Goal: Information Seeking & Learning: Learn about a topic

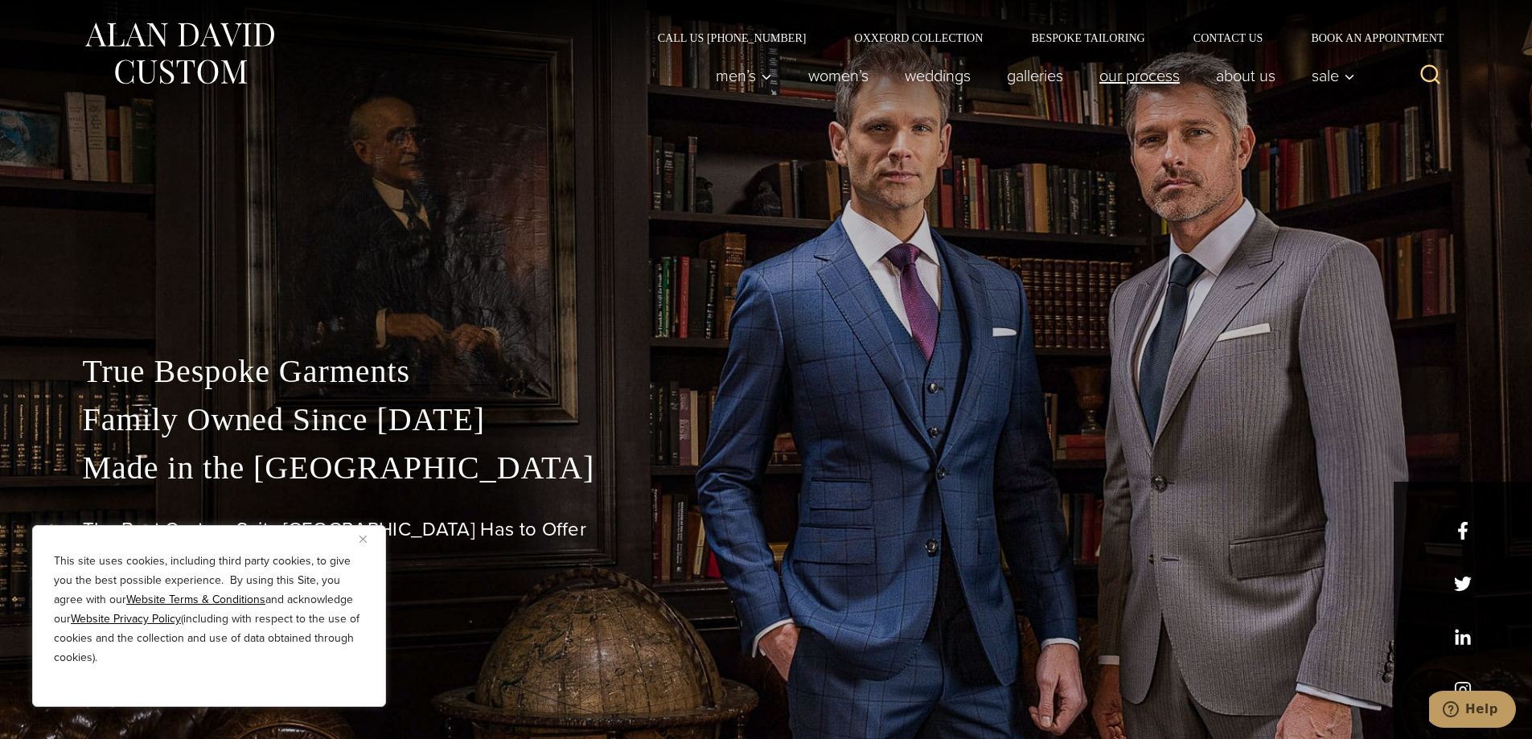
click at [1154, 69] on link "Our Process" at bounding box center [1139, 76] width 117 height 32
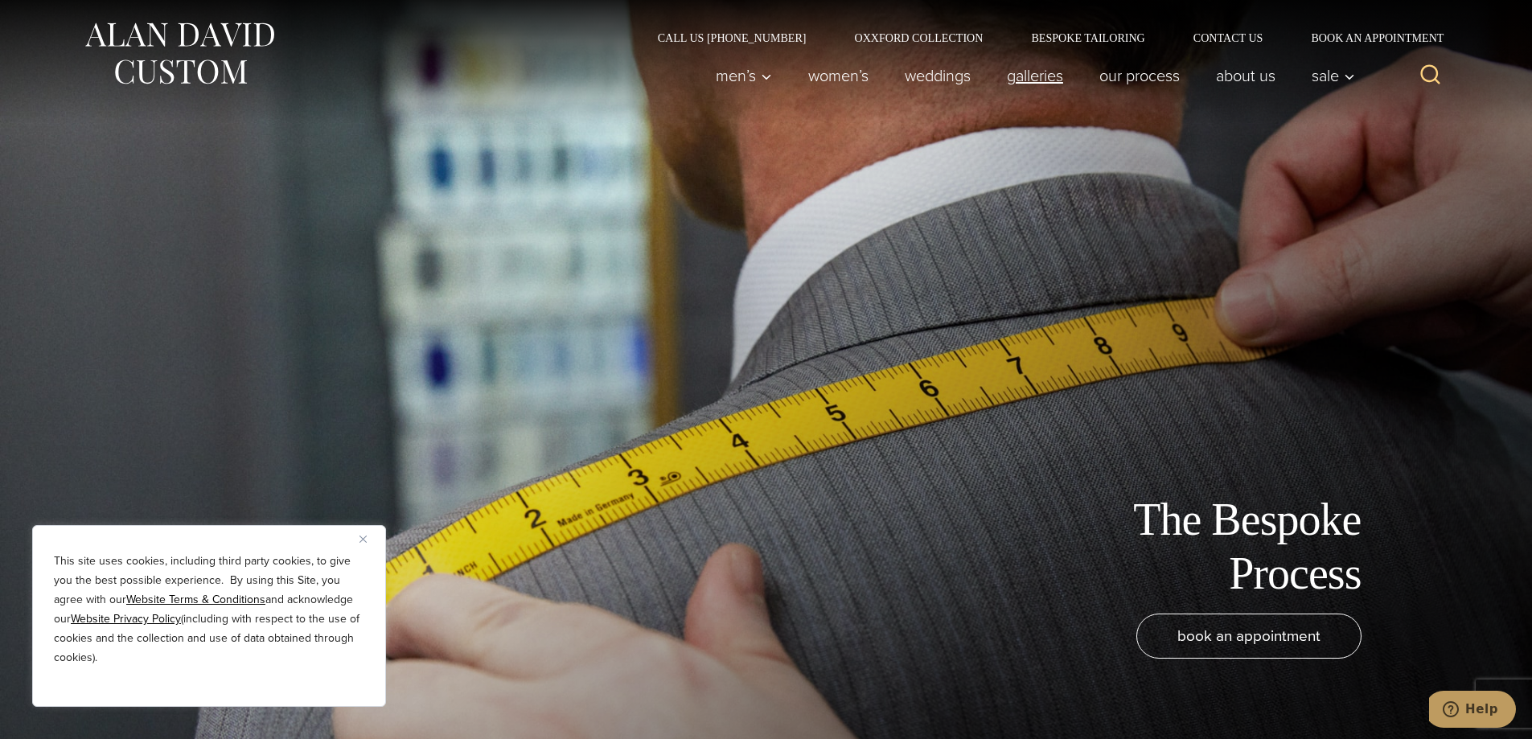
click at [1021, 76] on link "Galleries" at bounding box center [1034, 76] width 92 height 32
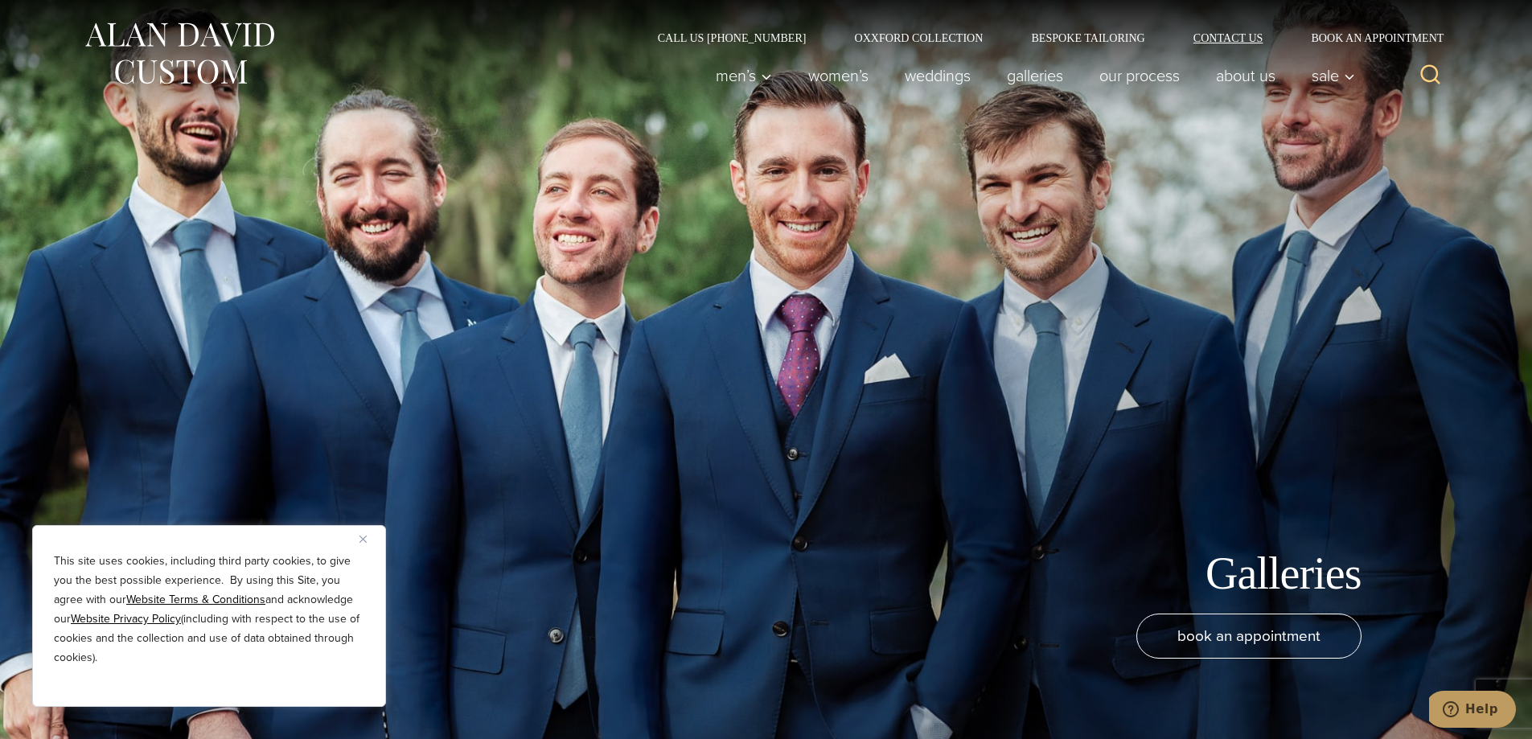
click at [1218, 39] on link "Contact Us" at bounding box center [1228, 37] width 118 height 11
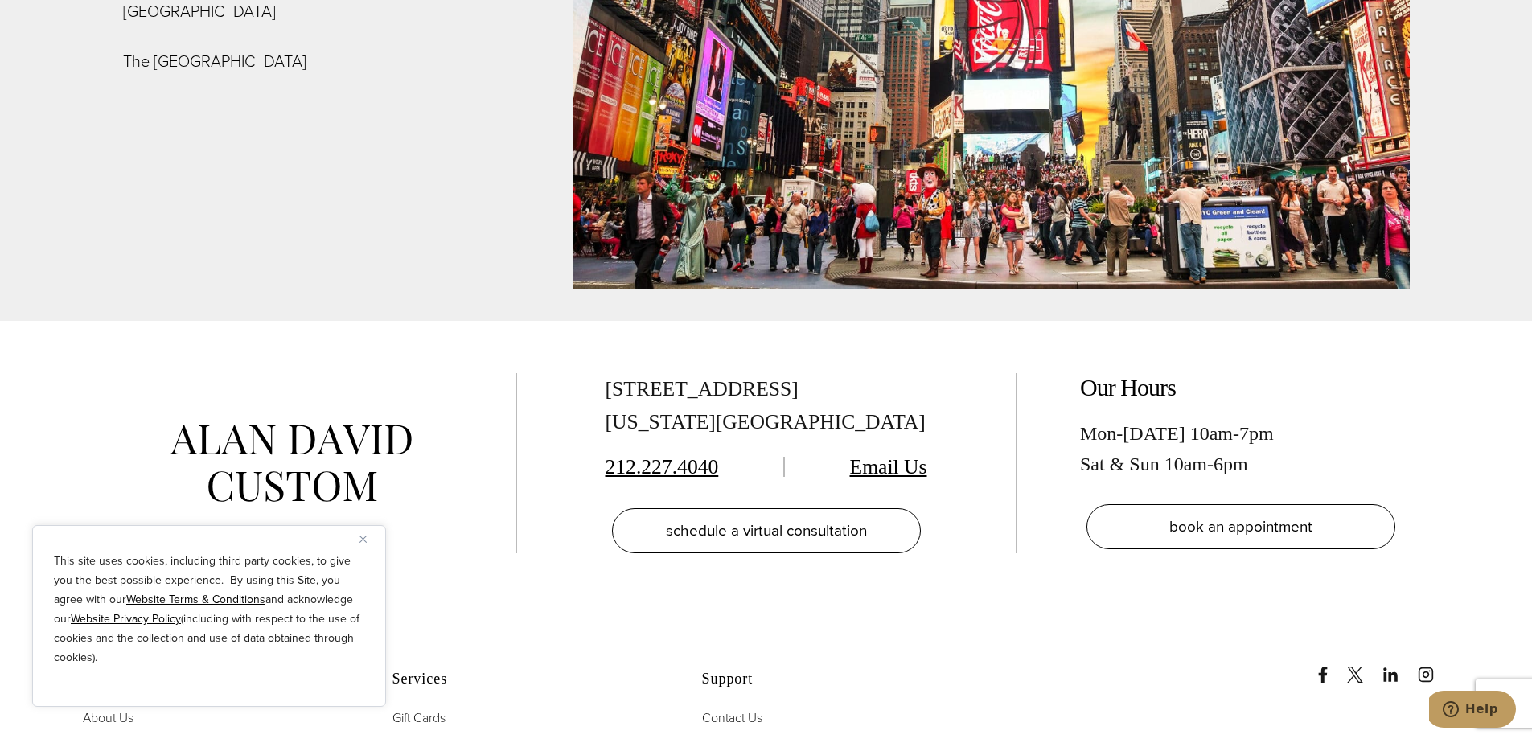
scroll to position [6112, 0]
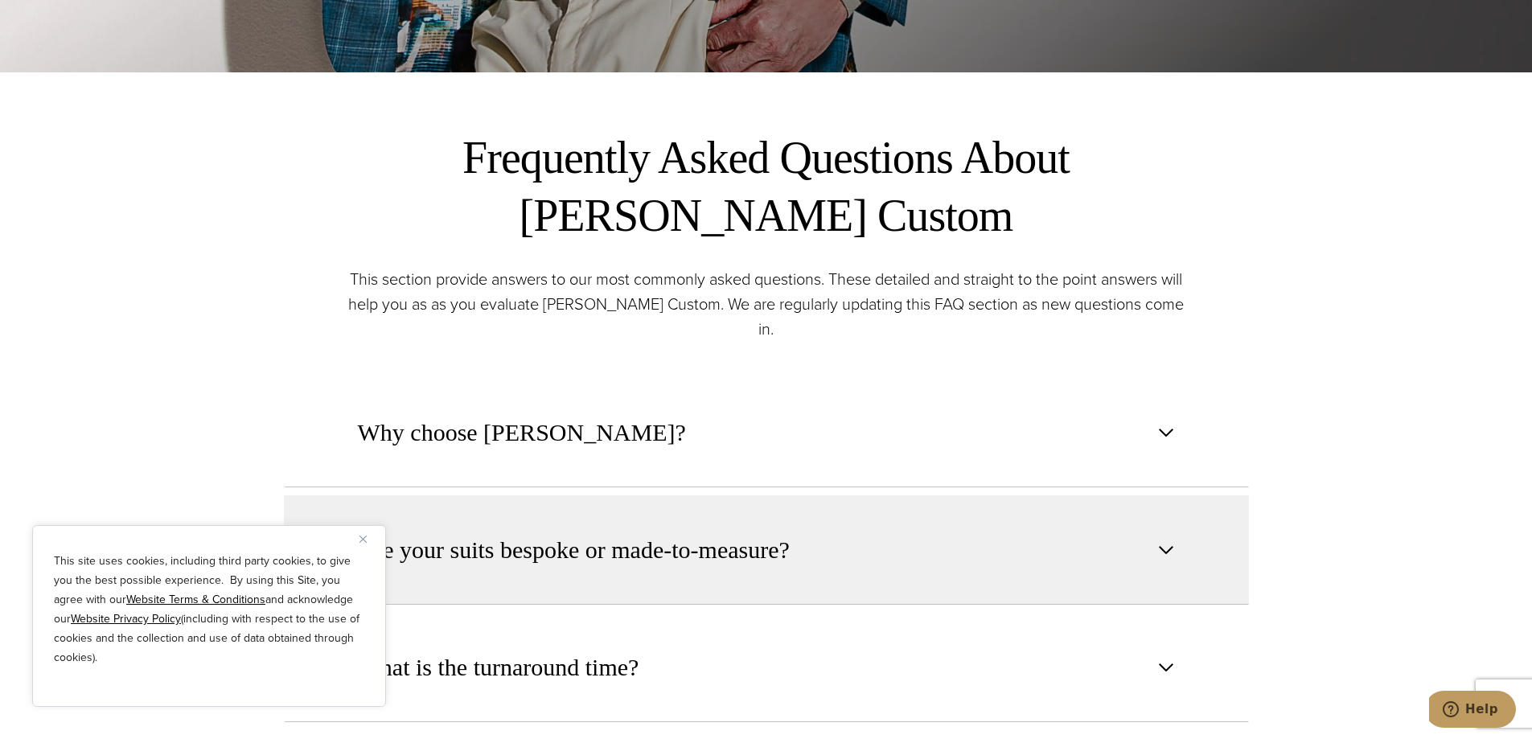
scroll to position [885, 0]
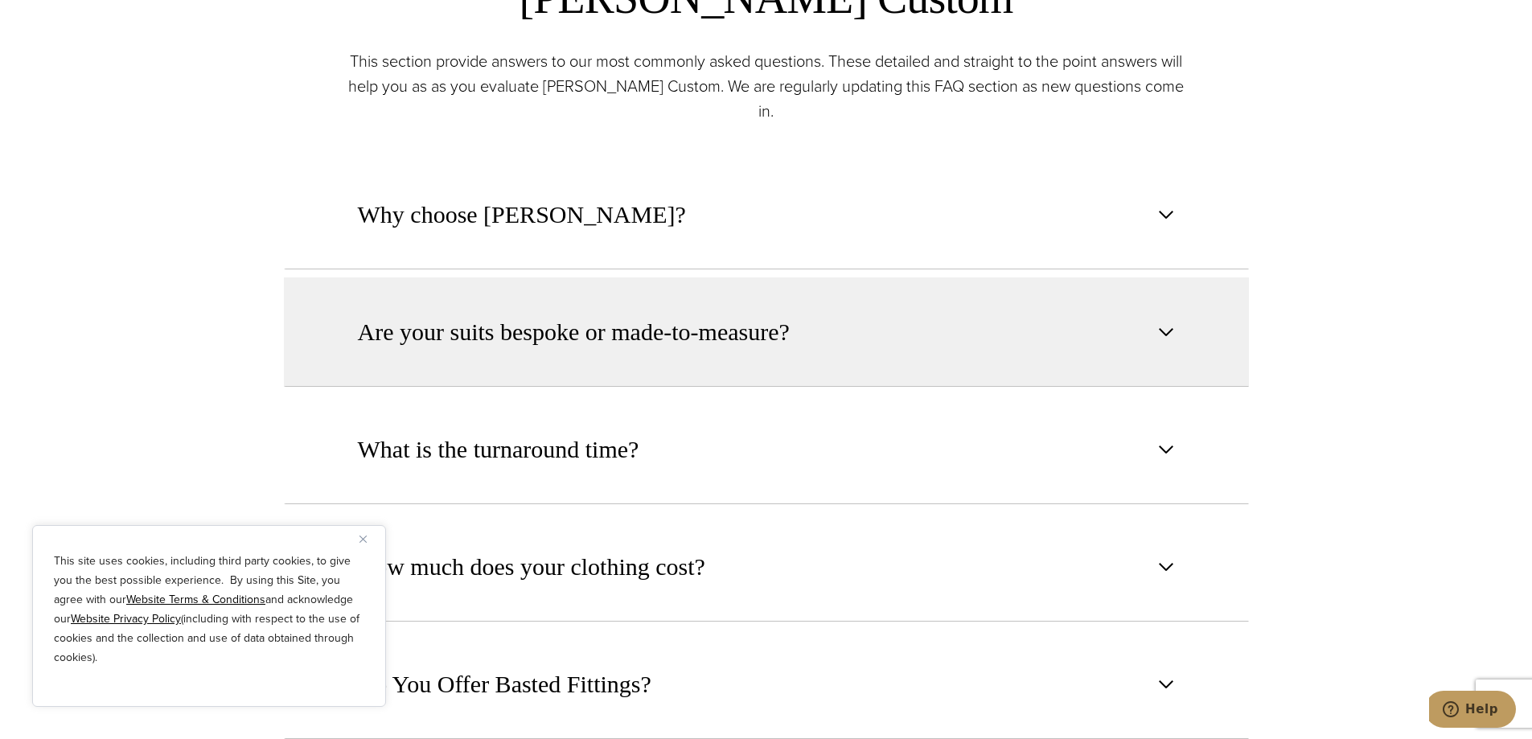
click at [659, 314] on span "Are your suits bespoke or made-to-measure?" at bounding box center [574, 331] width 432 height 35
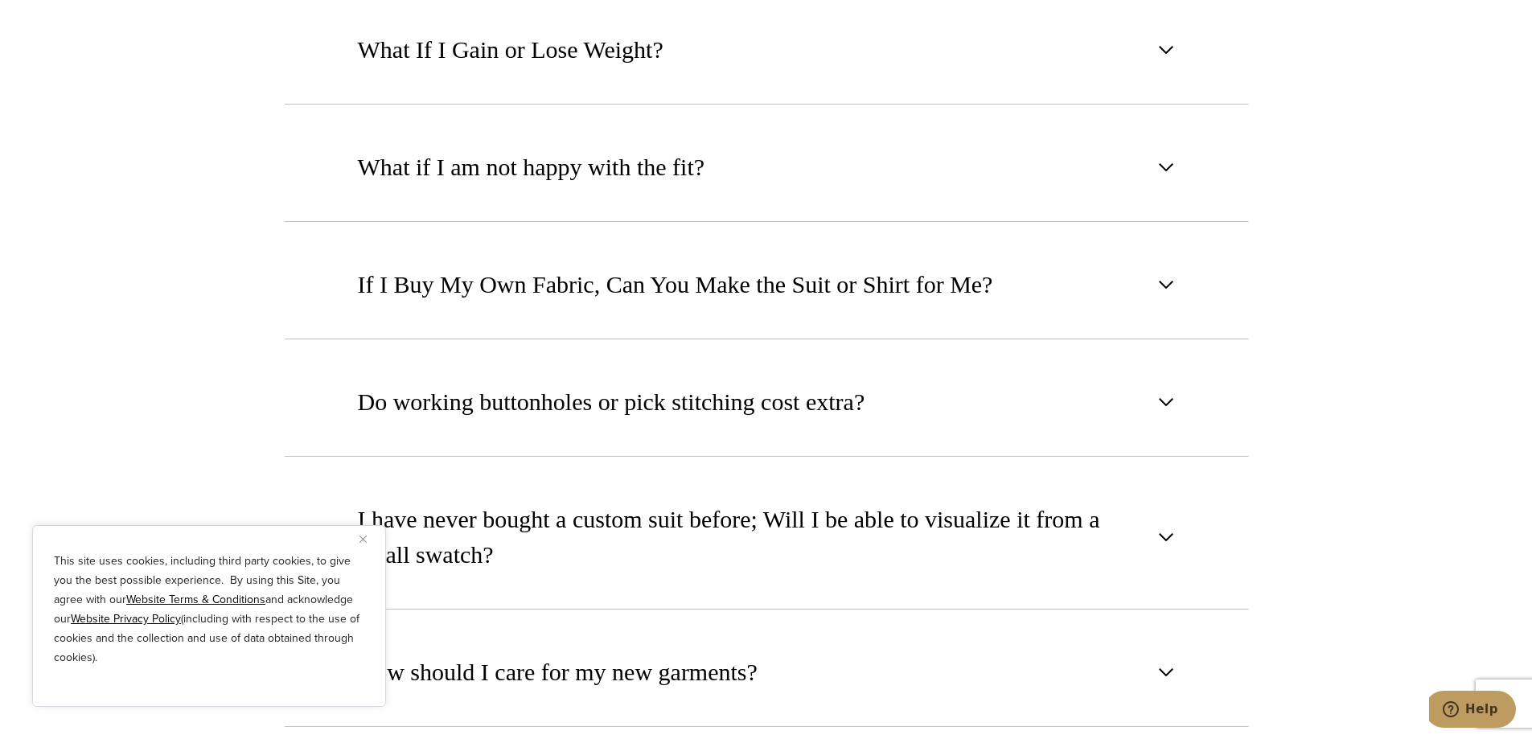
scroll to position [2171, 0]
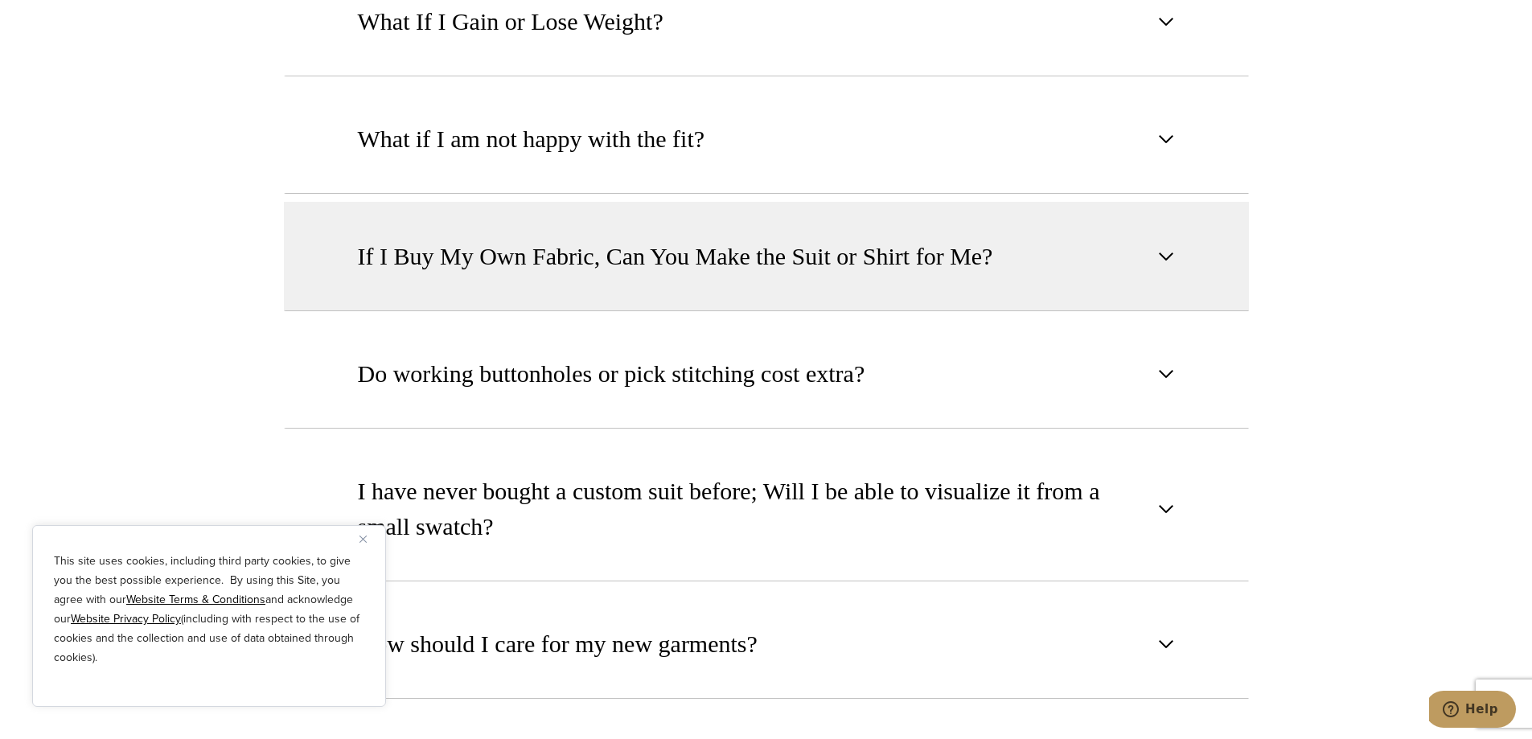
click at [778, 266] on button "If I Buy My Own Fabric, Can You Make the Suit or Shirt for Me?" at bounding box center [766, 256] width 965 height 109
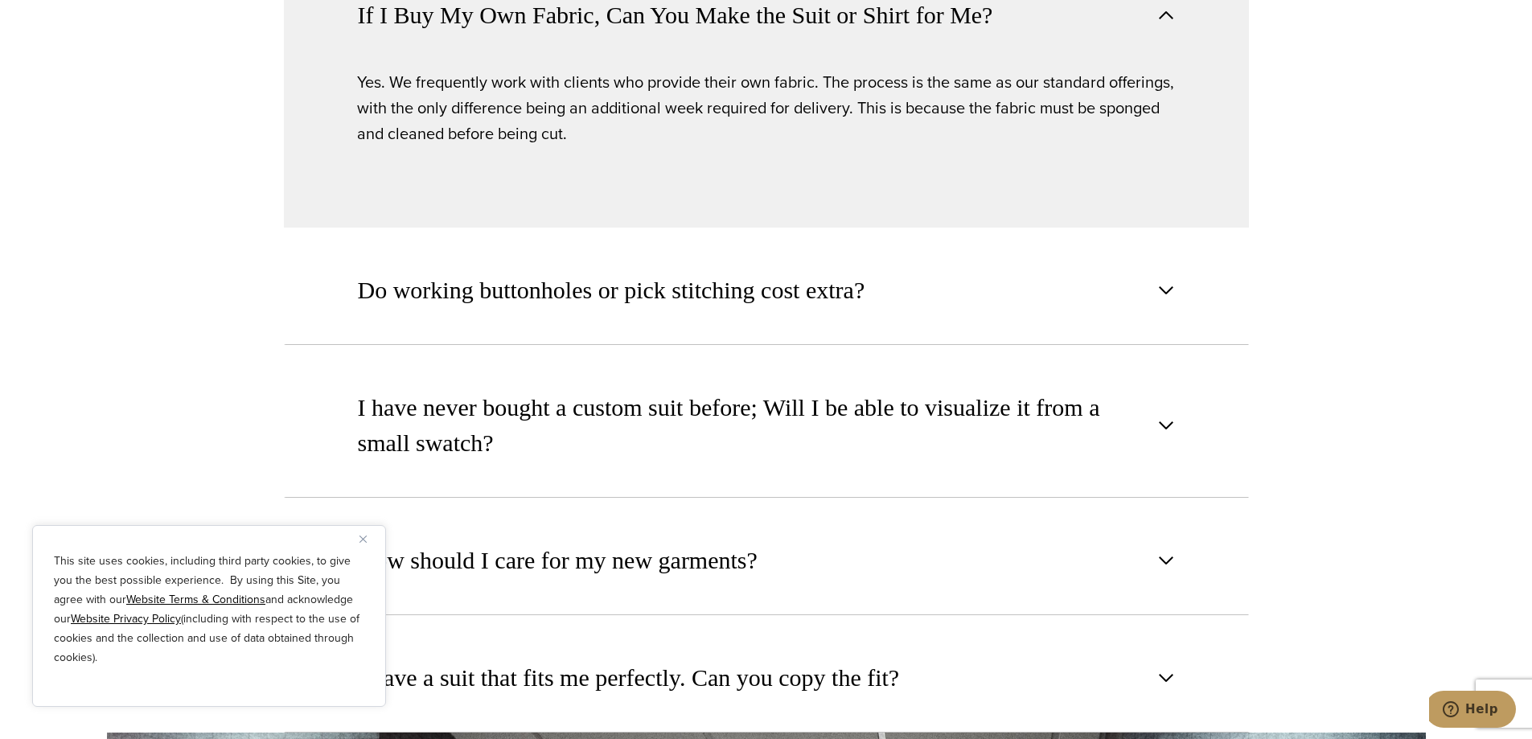
scroll to position [2104, 0]
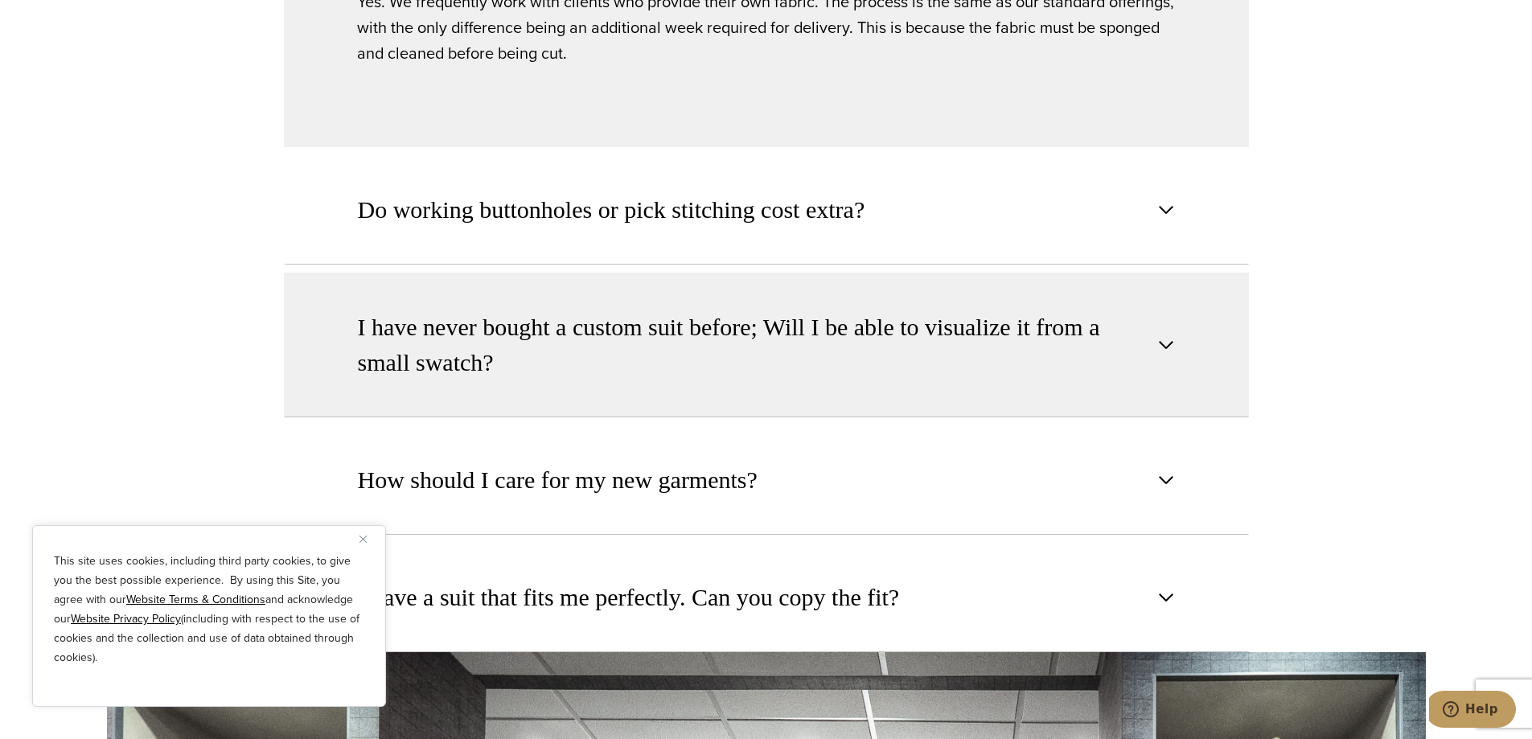
click at [779, 273] on button "I have never bought a custom suit before; Will I be able to visualize it from a…" at bounding box center [766, 345] width 965 height 145
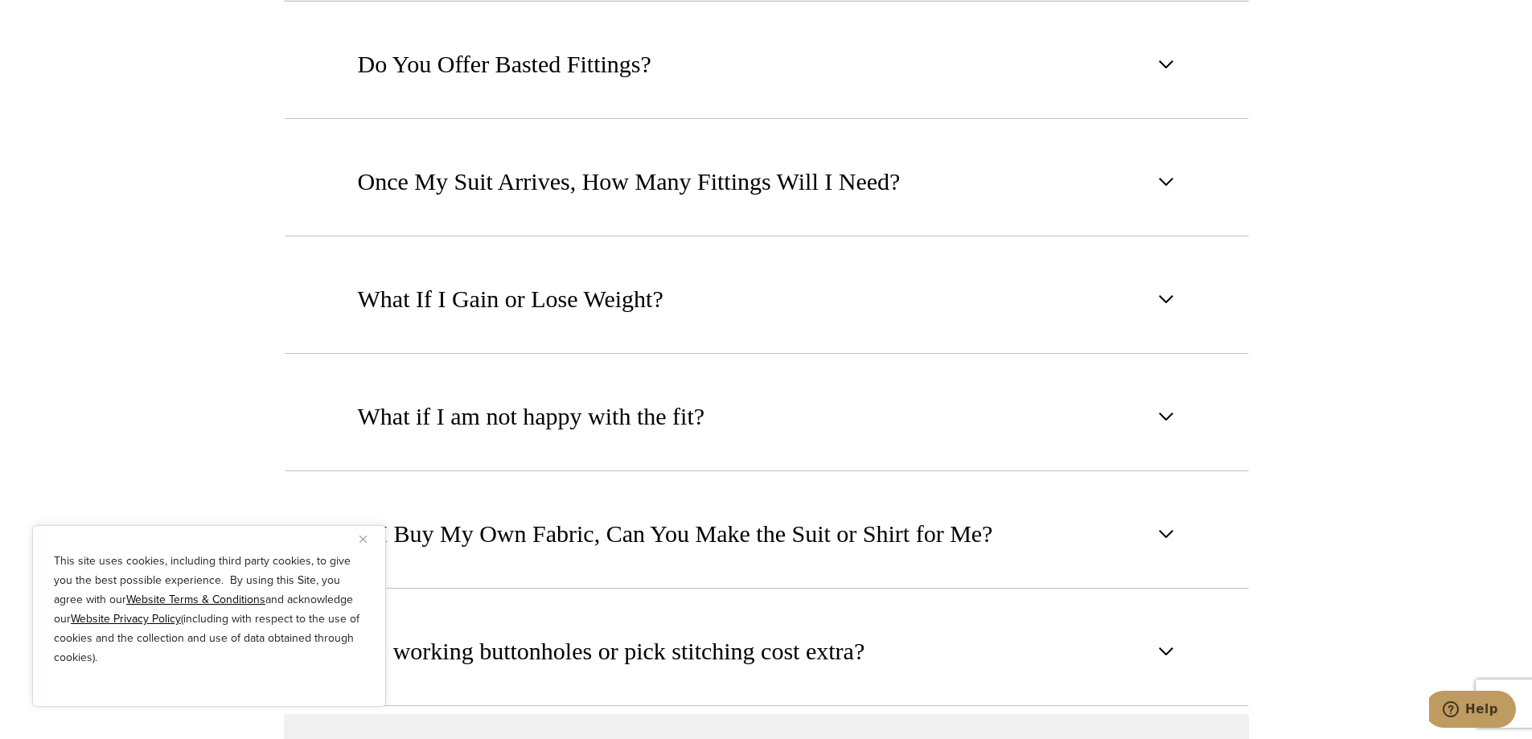
scroll to position [1541, 0]
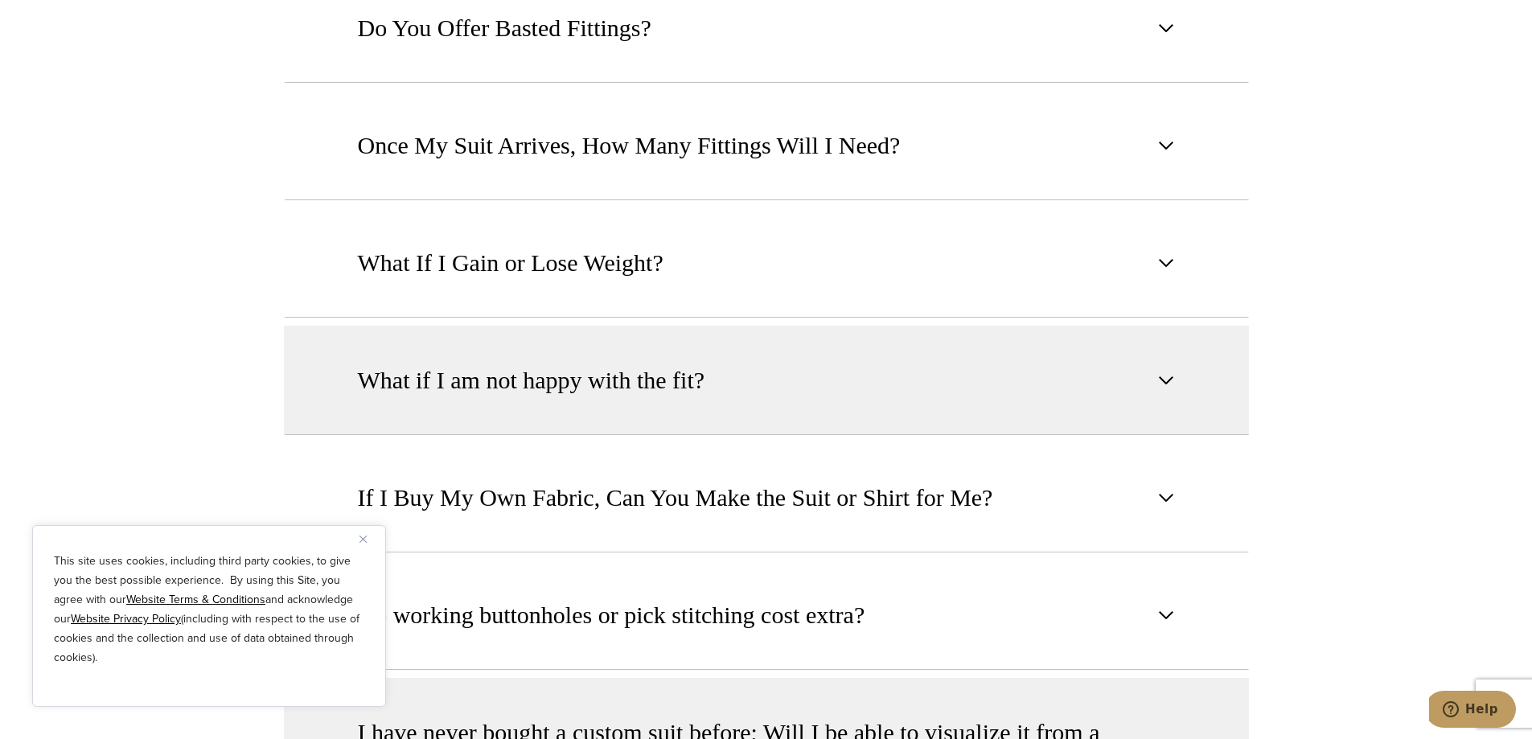
click at [630, 363] on span "What if I am not happy with the fit?" at bounding box center [531, 380] width 347 height 35
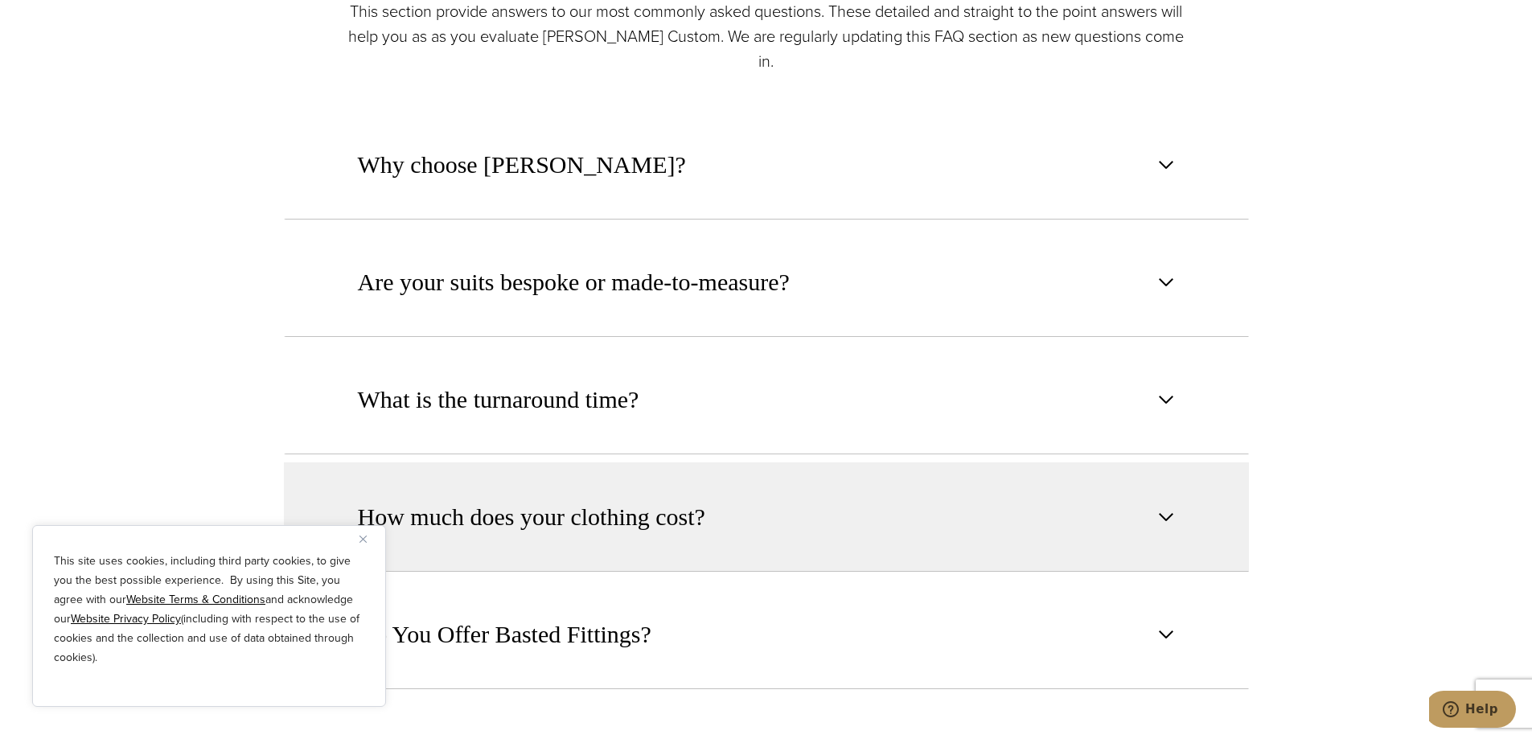
scroll to position [898, 0]
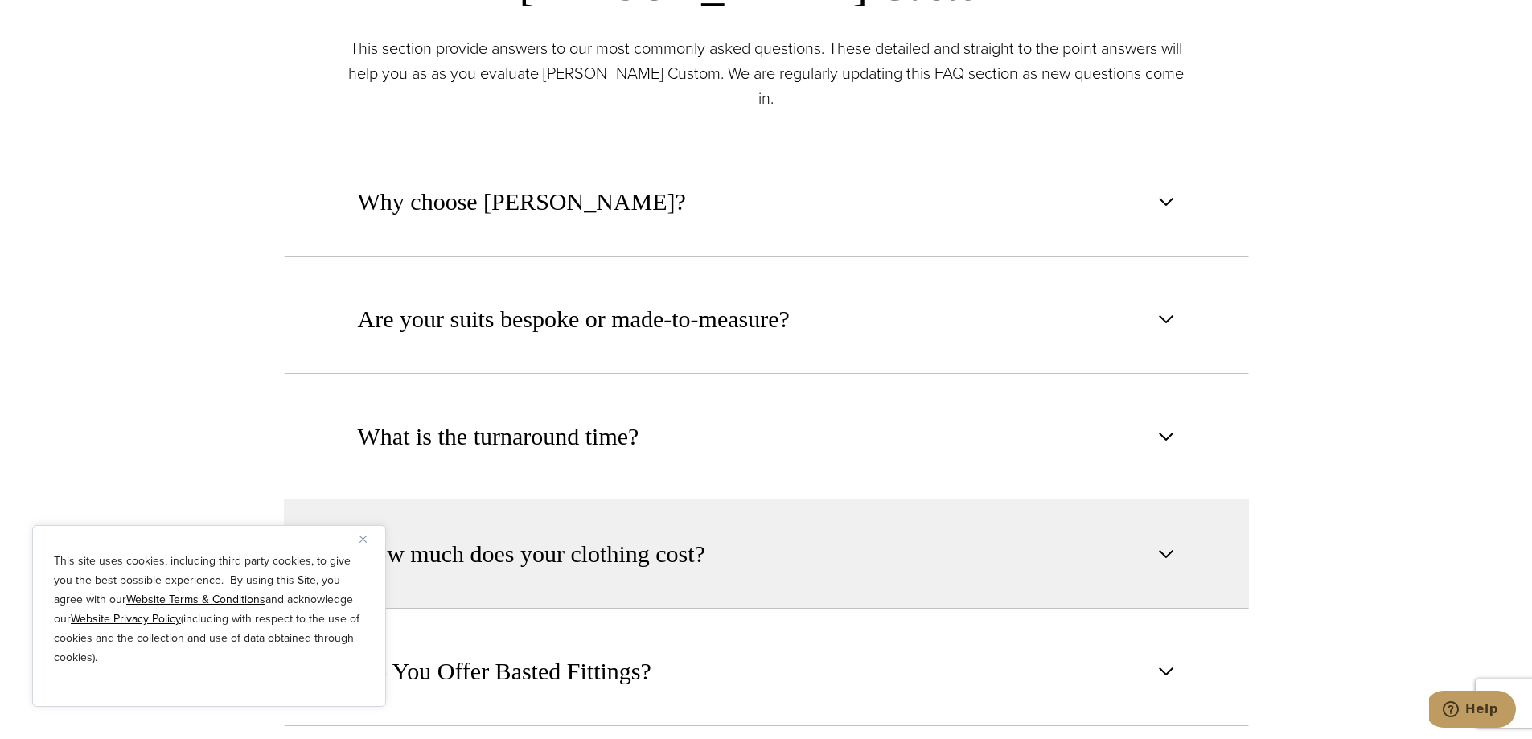
click at [627, 509] on button "How much does your clothing cost?" at bounding box center [766, 553] width 965 height 109
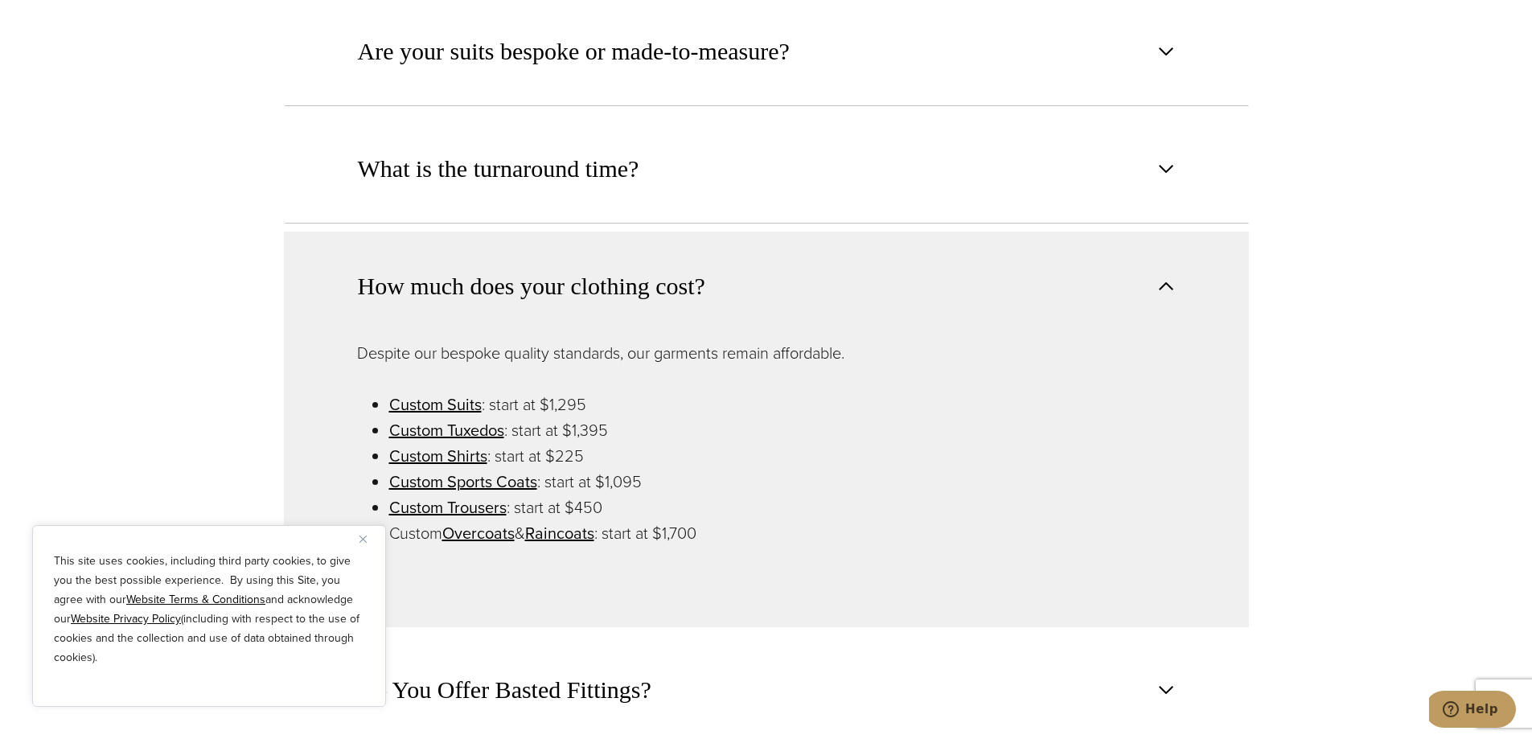
scroll to position [1219, 0]
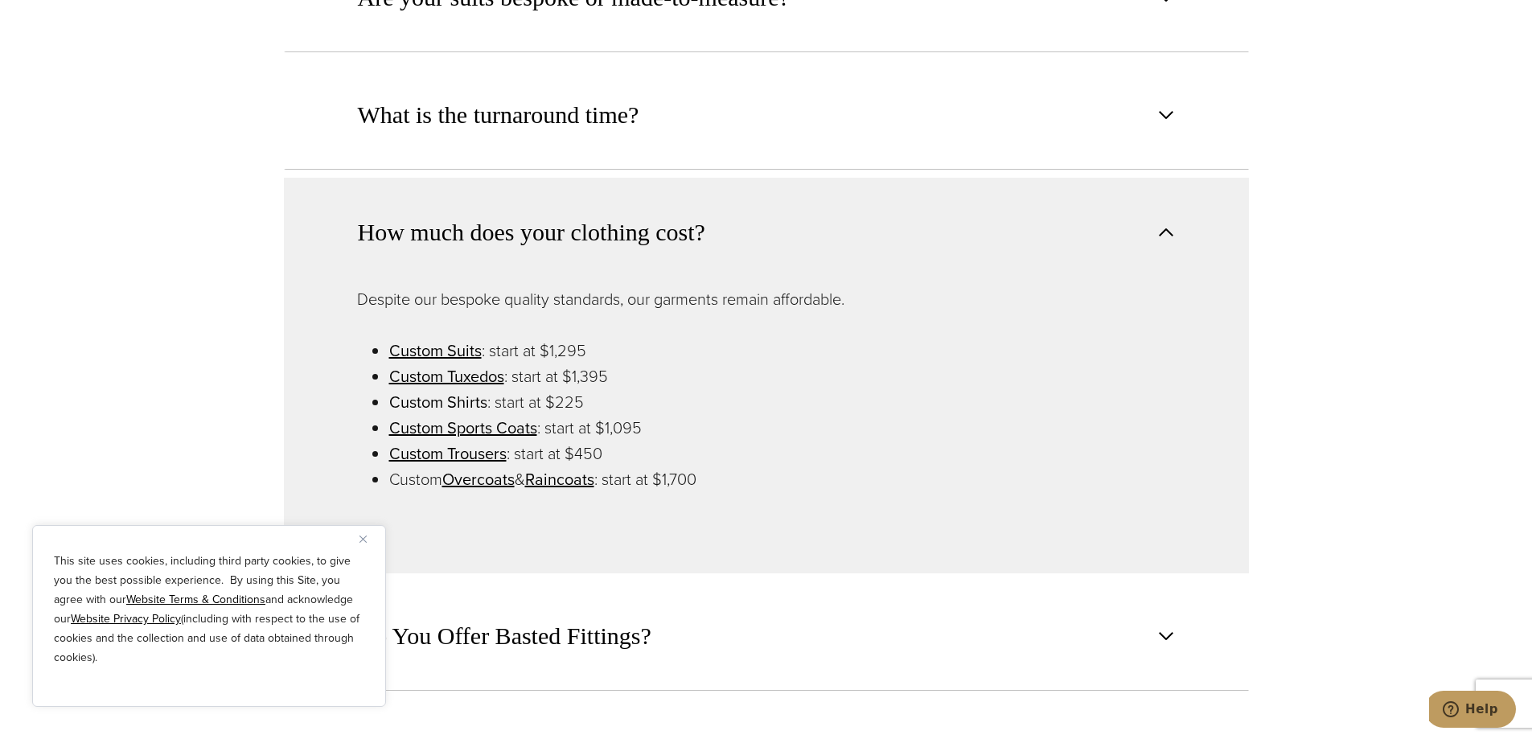
click at [444, 390] on link "Custom Shirts" at bounding box center [438, 402] width 98 height 24
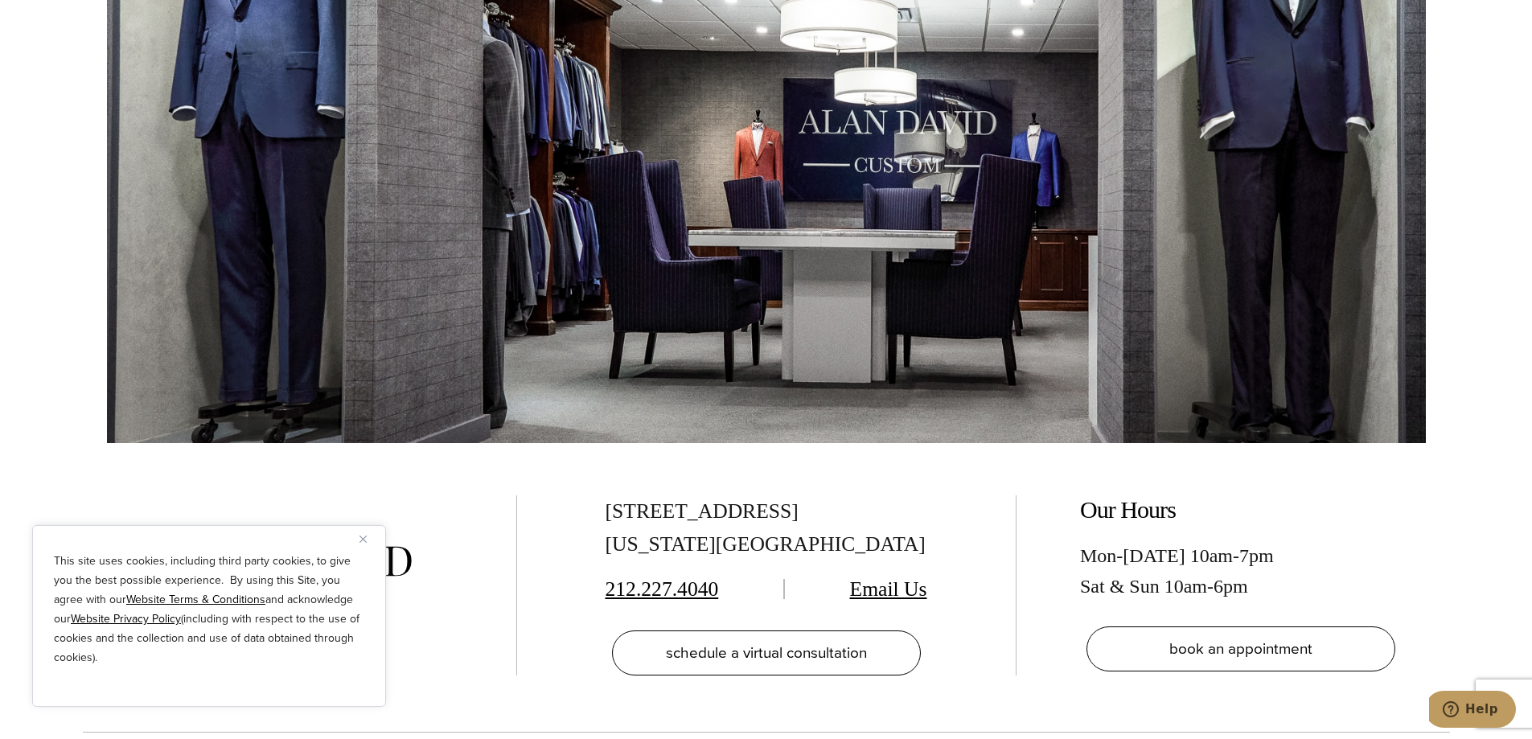
scroll to position [9973, 0]
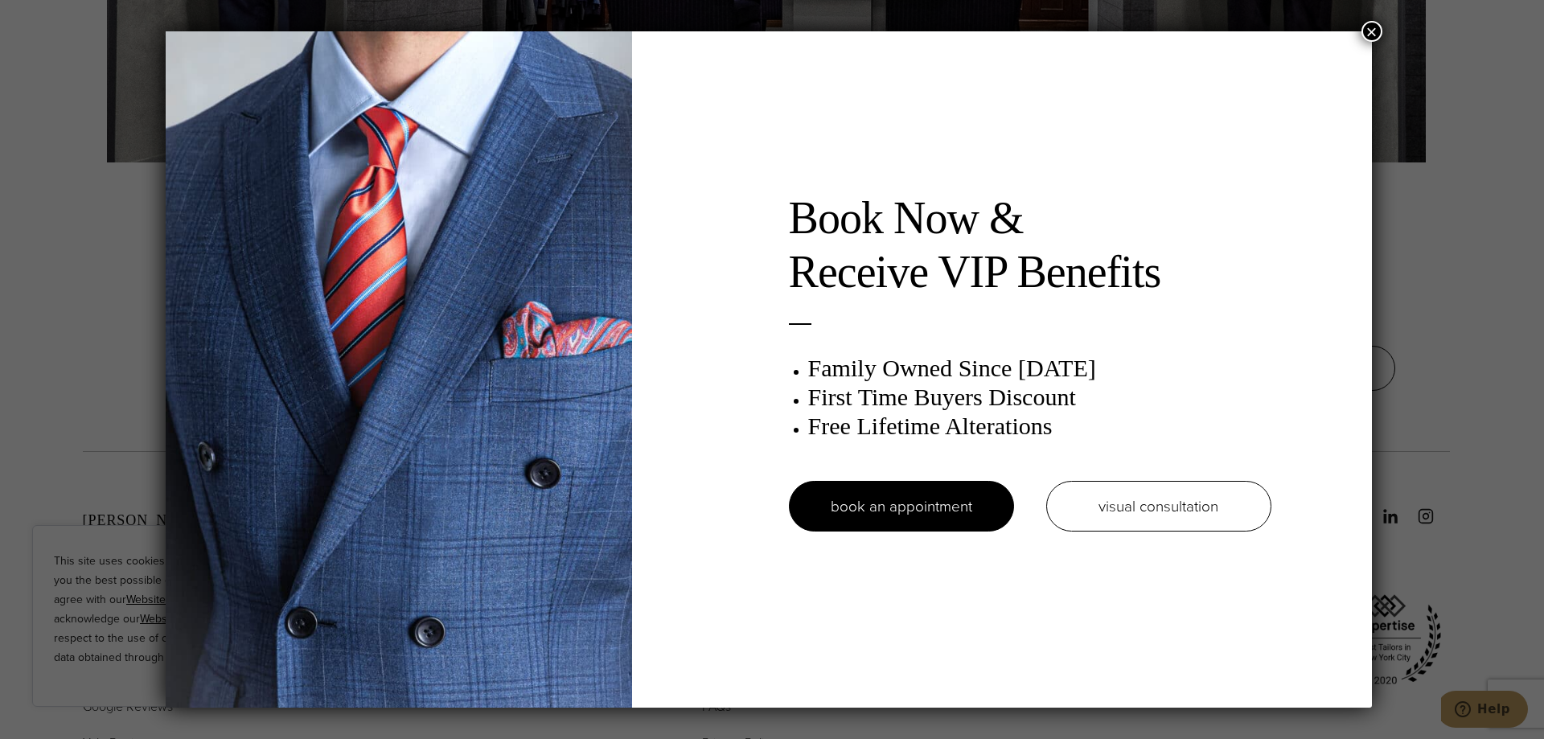
click at [1375, 37] on button "×" at bounding box center [1372, 31] width 21 height 21
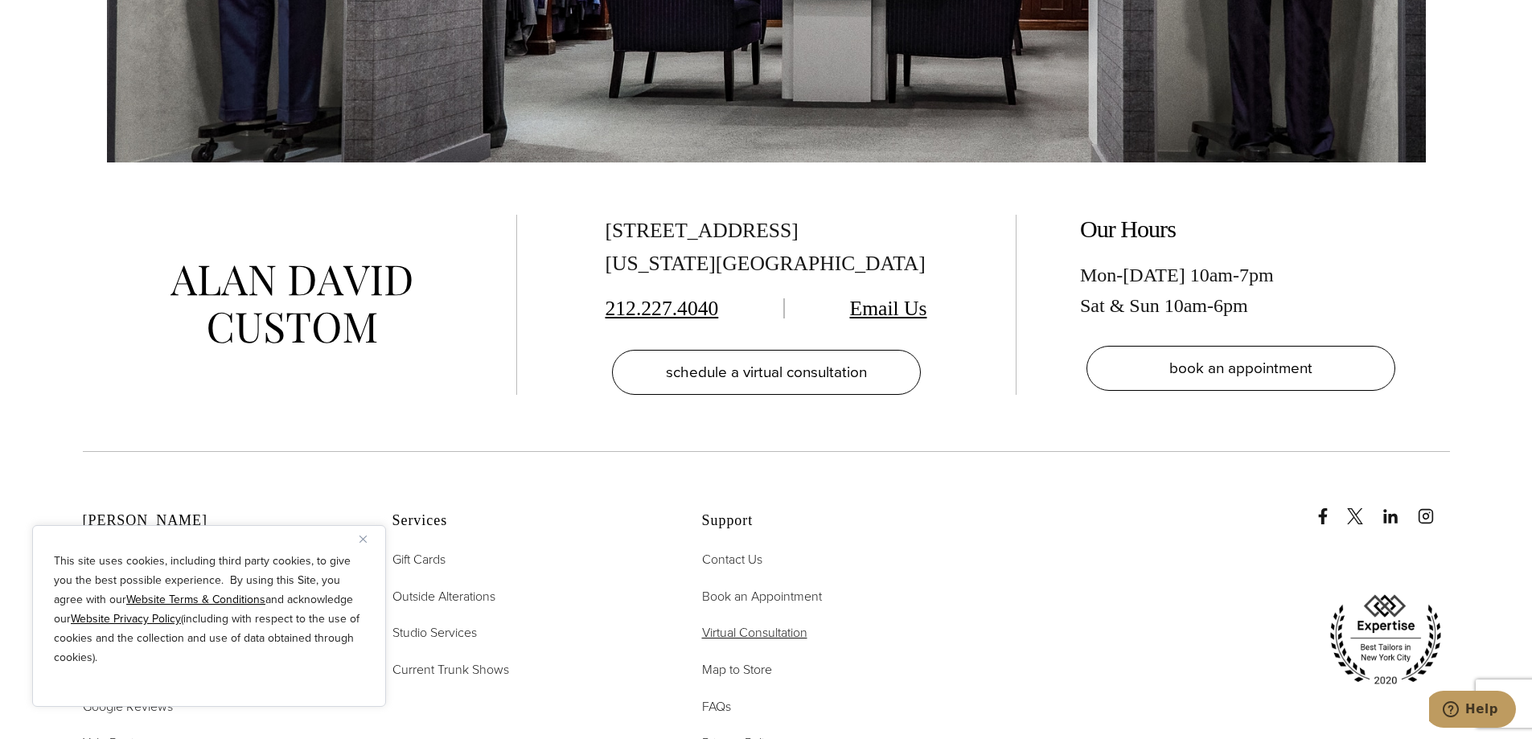
click at [740, 634] on span "Virtual Consultation" at bounding box center [754, 632] width 105 height 18
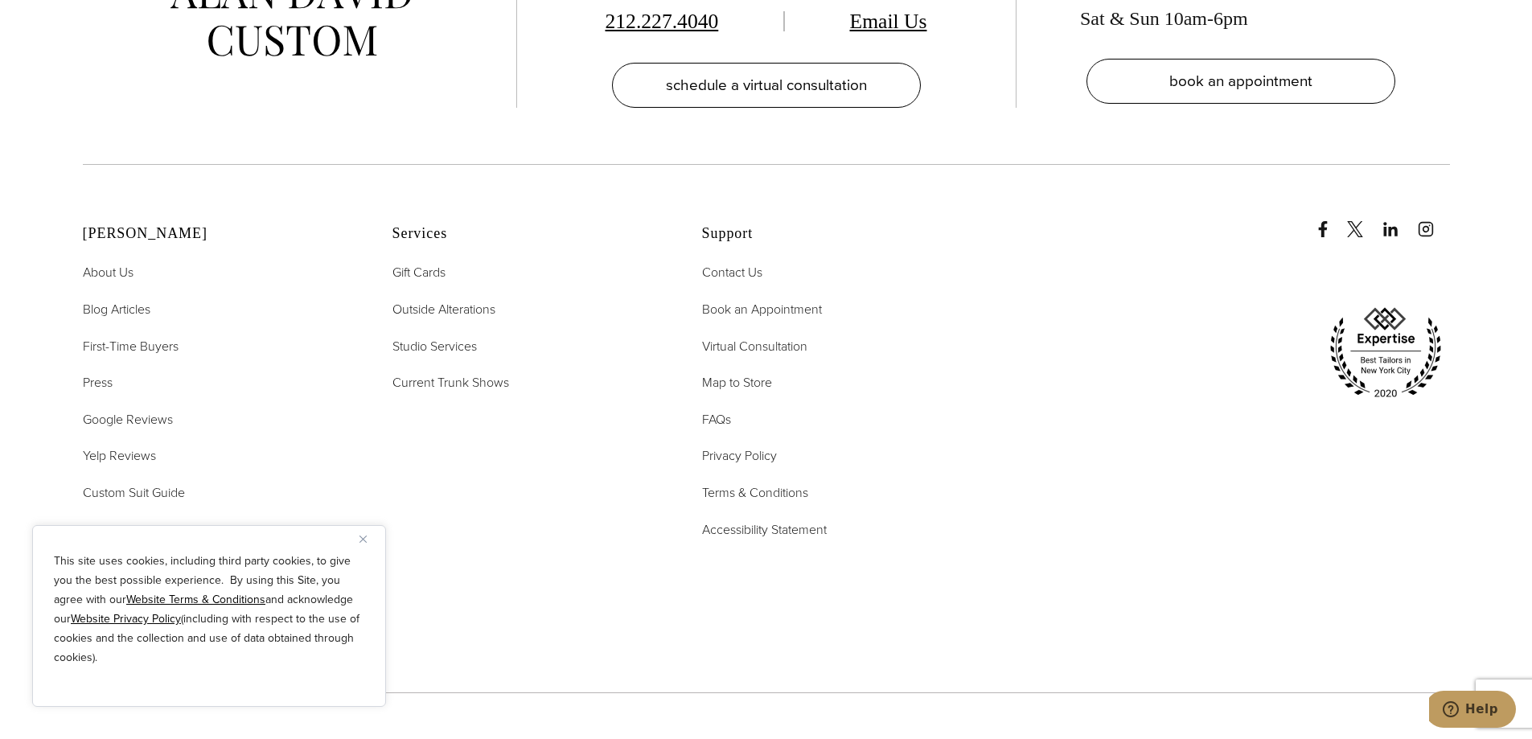
scroll to position [3941, 0]
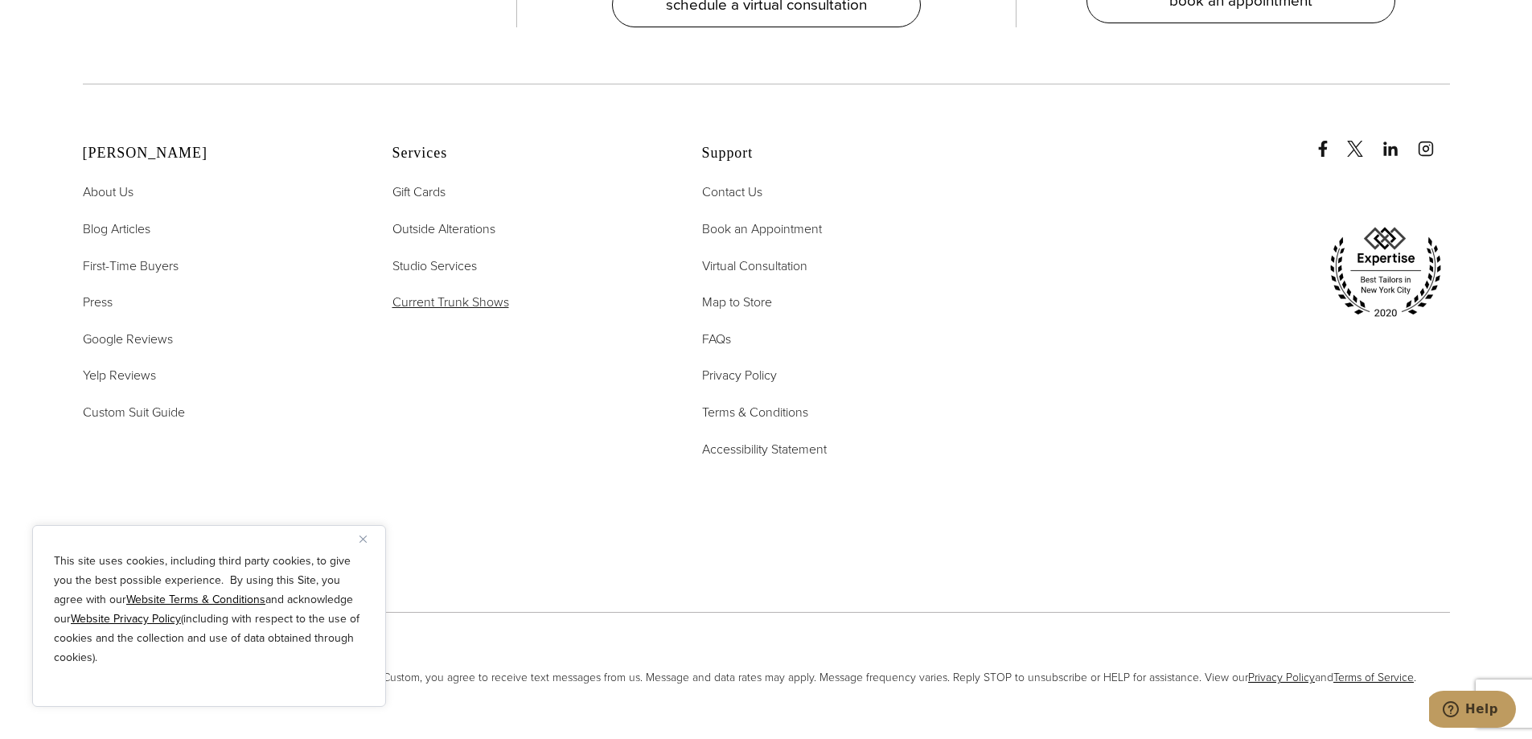
click at [466, 293] on span "Current Trunk Shows" at bounding box center [450, 302] width 117 height 18
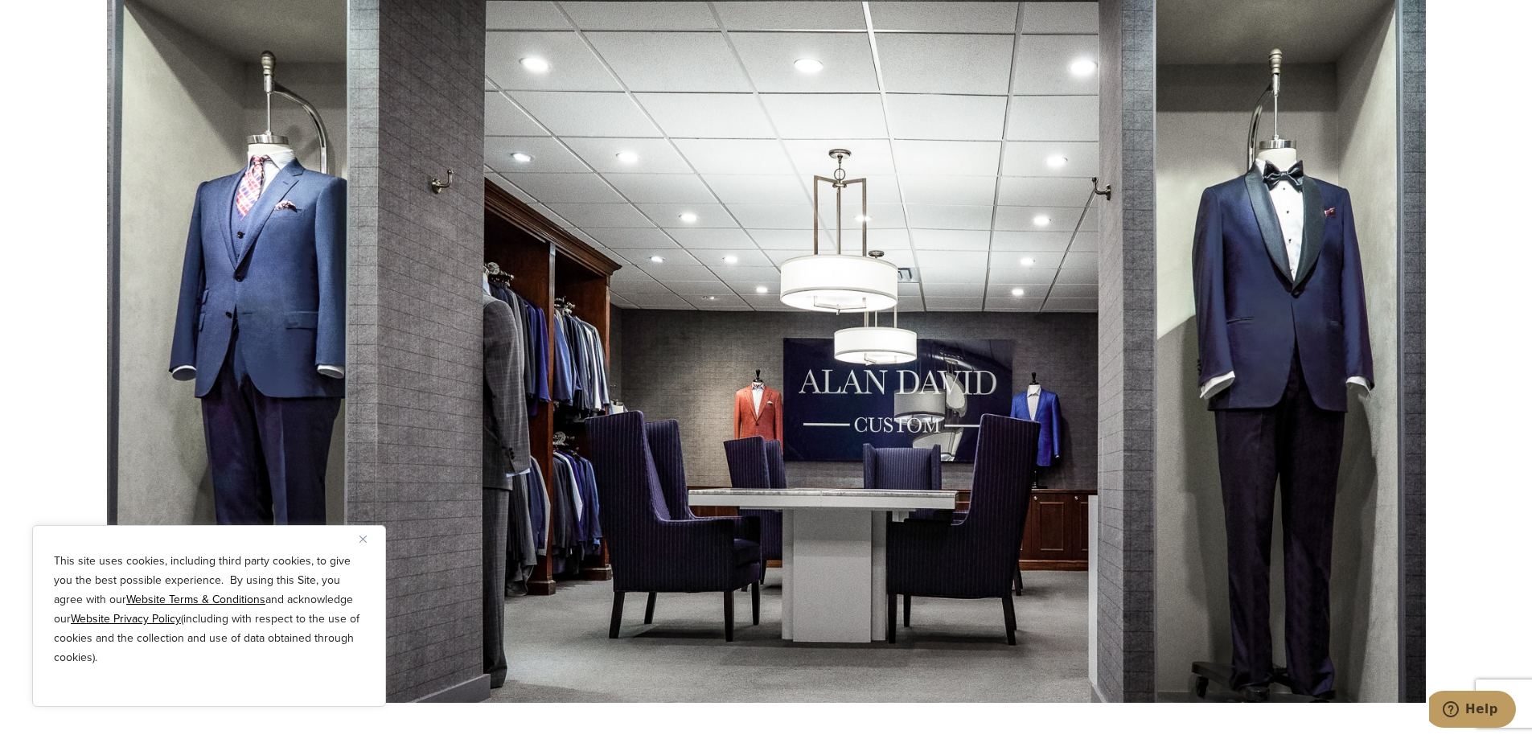
scroll to position [6514, 0]
